Goal: Check status

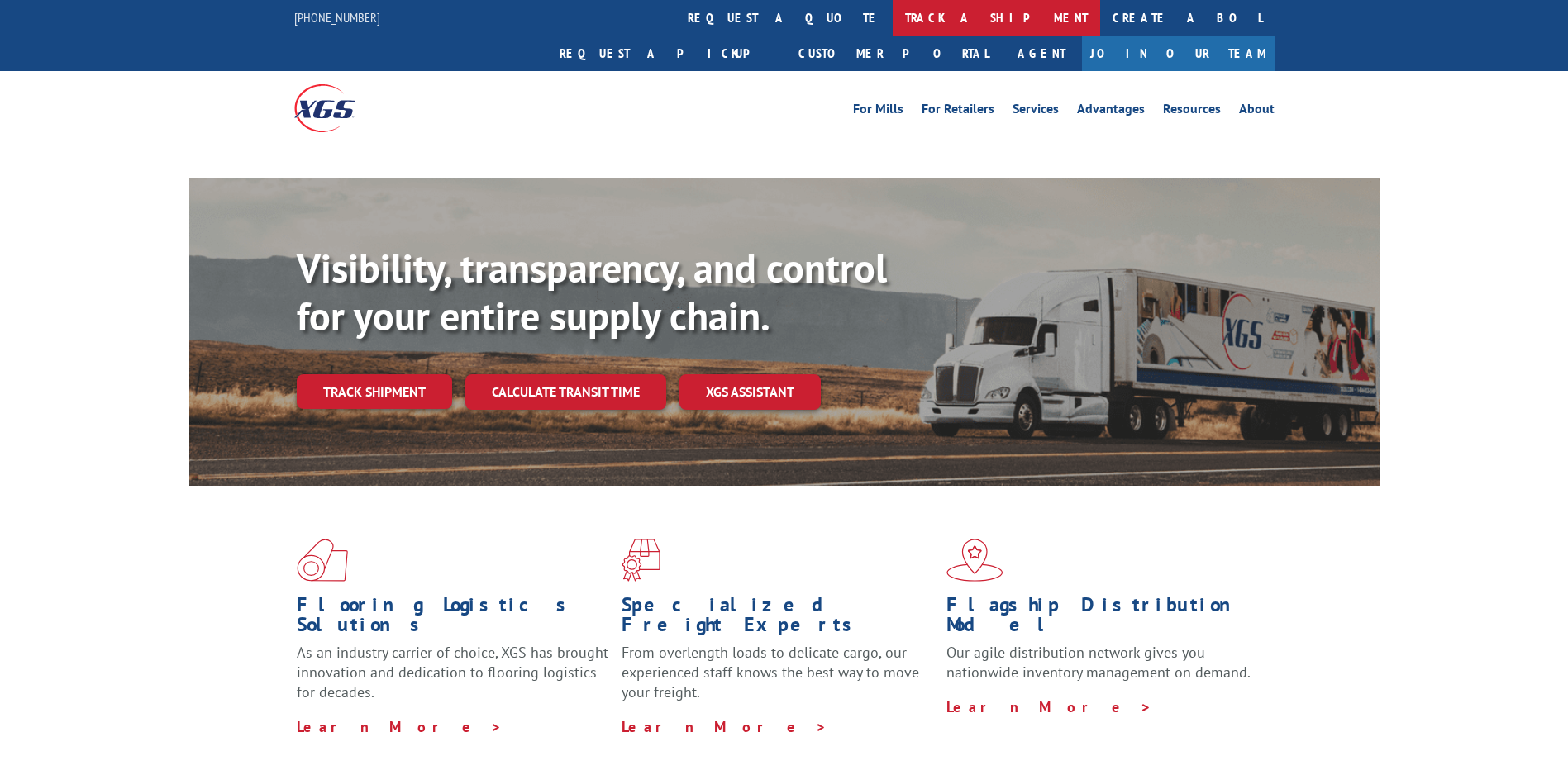
click at [892, 13] on link "track a shipment" at bounding box center [996, 18] width 208 height 36
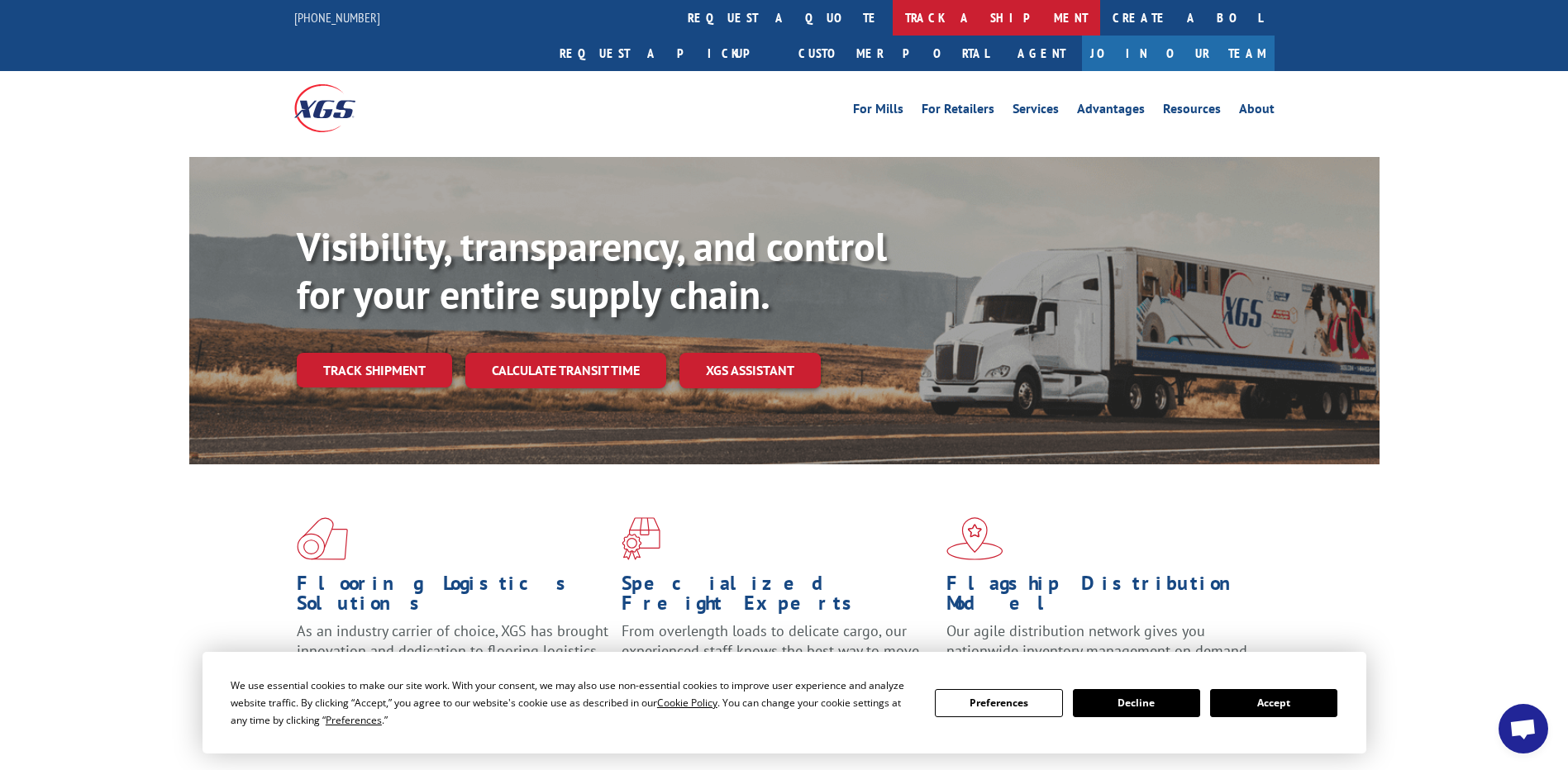
click at [892, 20] on link "track a shipment" at bounding box center [996, 18] width 208 height 36
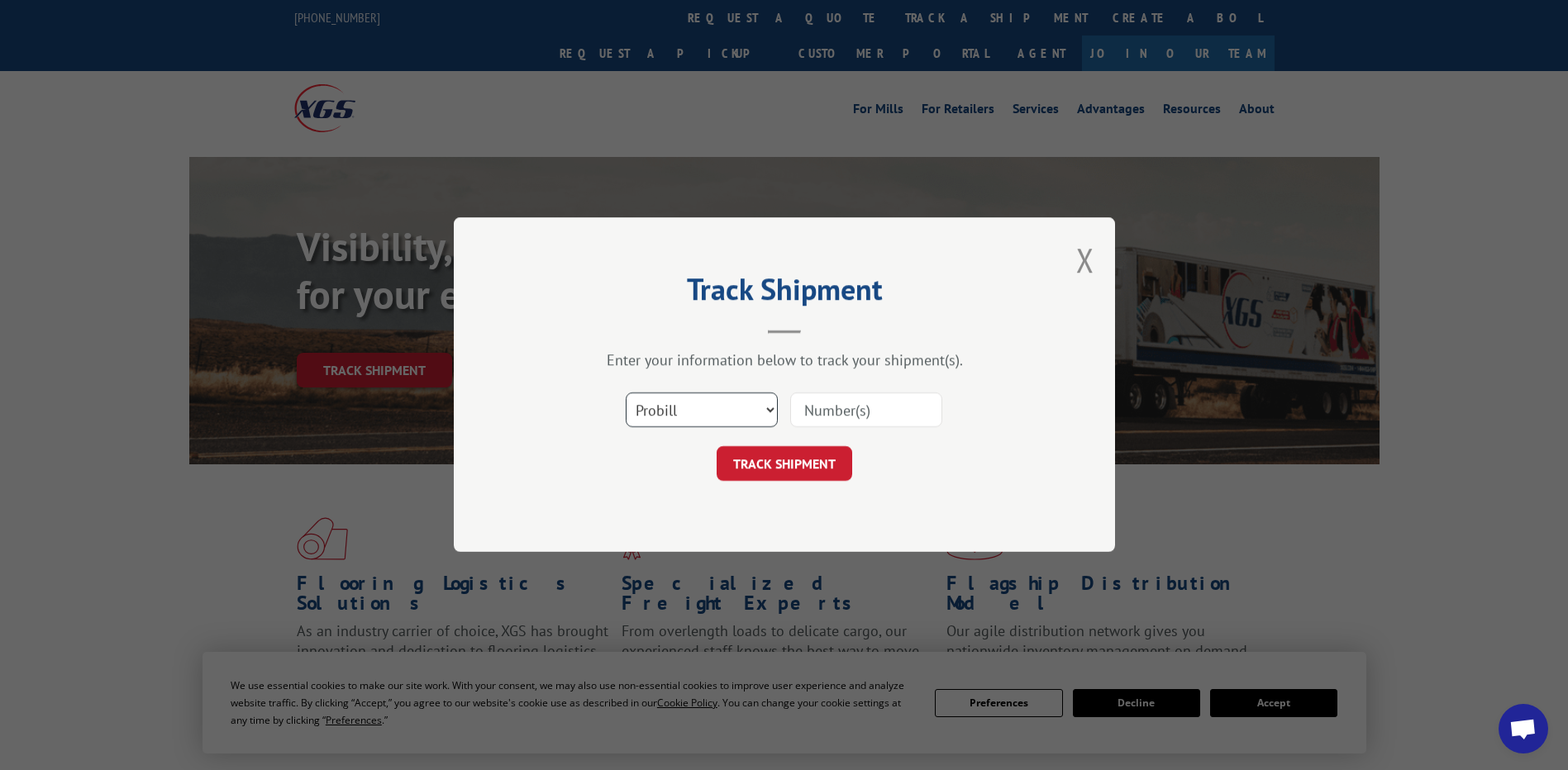
drag, startPoint x: 679, startPoint y: 414, endPoint x: 680, endPoint y: 430, distance: 16.0
click at [679, 415] on select "Select category... Probill BOL PO" at bounding box center [701, 410] width 152 height 35
select select "po"
click at [626, 393] on select "Select category... Probill BOL PO" at bounding box center [701, 410] width 152 height 35
click at [879, 408] on input at bounding box center [866, 410] width 152 height 35
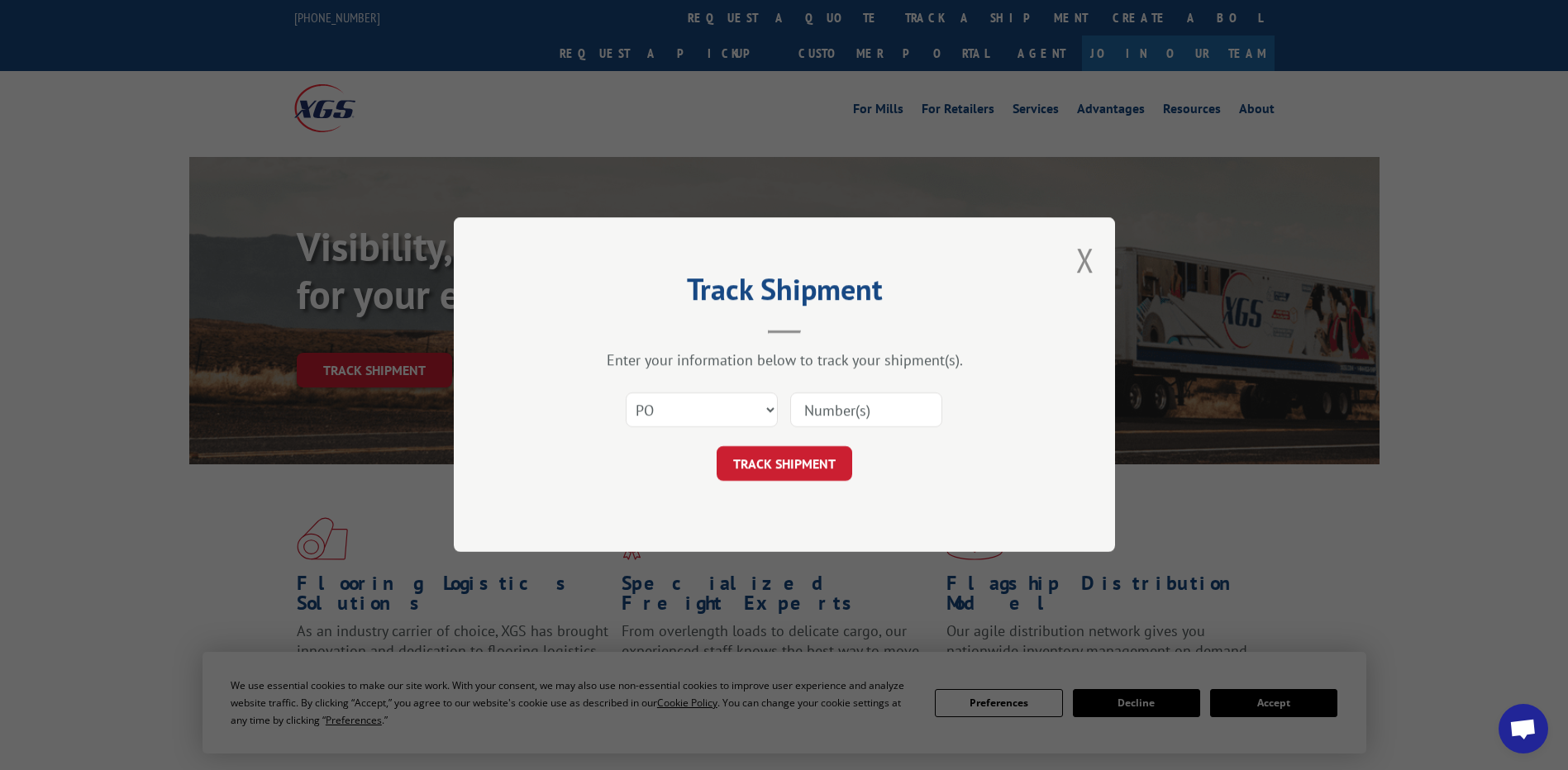
paste input "28509260"
click at [835, 408] on input "28509260" at bounding box center [866, 410] width 152 height 35
type input "28509260"
click button "TRACK SHIPMENT" at bounding box center [784, 464] width 135 height 35
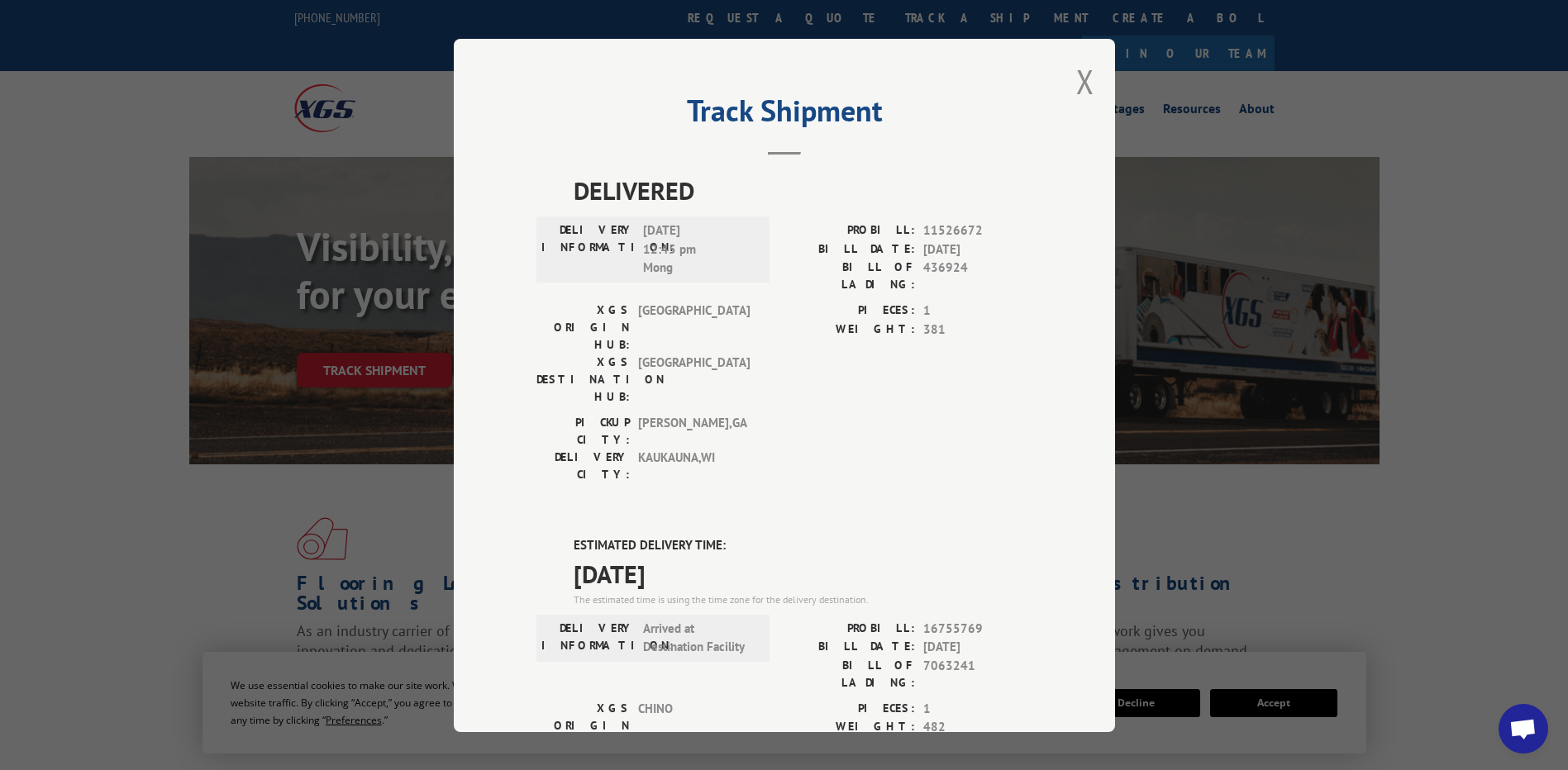
drag, startPoint x: 665, startPoint y: 465, endPoint x: 541, endPoint y: 451, distance: 124.8
